Goal: Navigation & Orientation: Go to known website

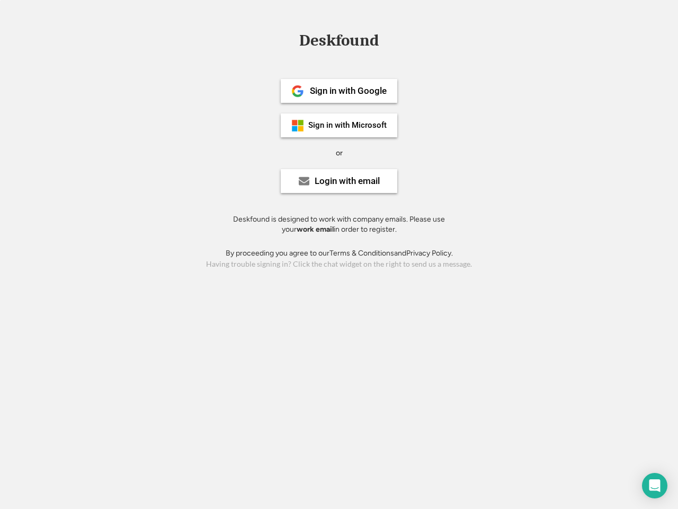
click at [339, 152] on div "or" at bounding box center [339, 153] width 7 height 11
click at [339, 42] on div "Deskfound" at bounding box center [339, 40] width 90 height 16
click at [290, 40] on div "Deskfound" at bounding box center [339, 42] width 678 height 20
click at [339, 42] on div "Deskfound" at bounding box center [339, 40] width 90 height 16
click at [339, 153] on div "or" at bounding box center [339, 153] width 7 height 11
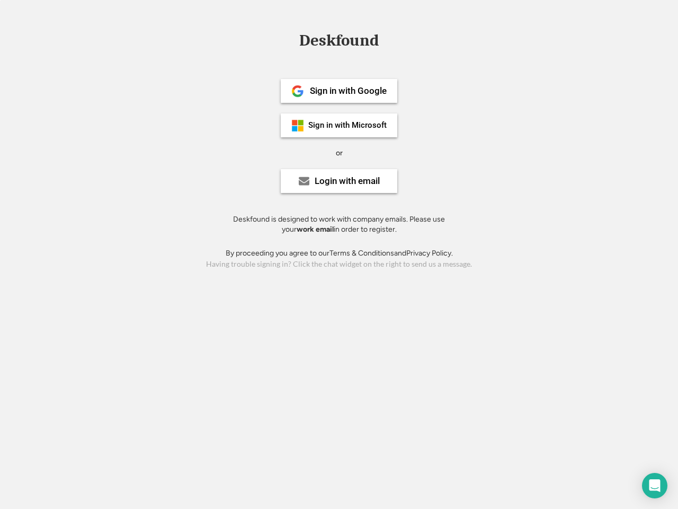
click at [339, 91] on div "Sign in with Google" at bounding box center [348, 90] width 77 height 9
click at [348, 91] on div "Sign in with Google" at bounding box center [348, 90] width 77 height 9
click at [298, 91] on img at bounding box center [297, 91] width 13 height 13
click at [339, 125] on div "Sign in with Microsoft" at bounding box center [347, 125] width 78 height 8
click at [348, 125] on div "Sign in with Microsoft" at bounding box center [347, 125] width 78 height 8
